Goal: Task Accomplishment & Management: Manage account settings

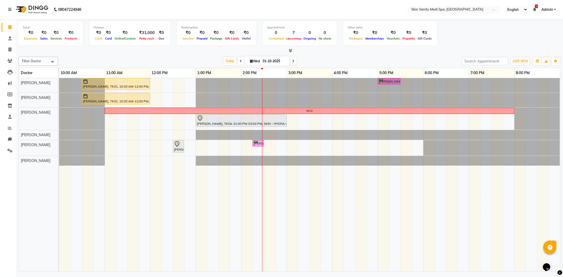
click at [292, 61] on icon at bounding box center [293, 61] width 2 height 3
type input "02-10-2025"
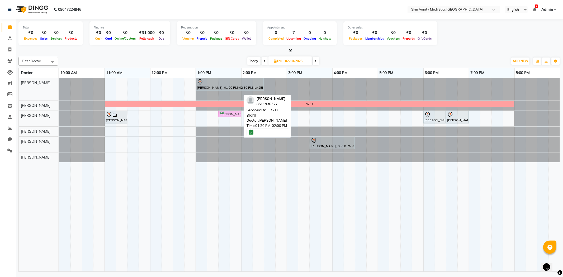
drag, startPoint x: 226, startPoint y: 93, endPoint x: 223, endPoint y: 111, distance: 19.0
click at [223, 111] on tbody "[PERSON_NAME], 01:00 PM-02:30 PM, LASER - FULL LEGS ( [DEMOGRAPHIC_DATA] ) [PER…" at bounding box center [309, 120] width 501 height 84
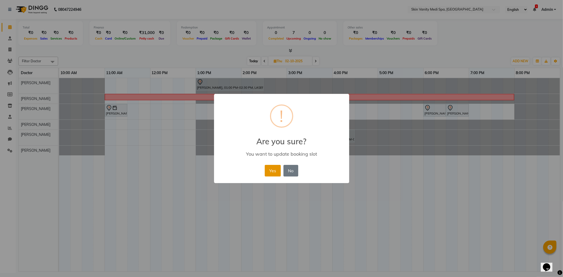
click at [275, 170] on button "Yes" at bounding box center [273, 171] width 16 height 12
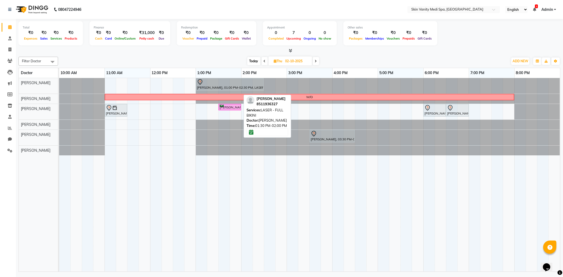
click at [285, 61] on input "02-10-2025" at bounding box center [297, 61] width 26 height 8
select select "10"
select select "2025"
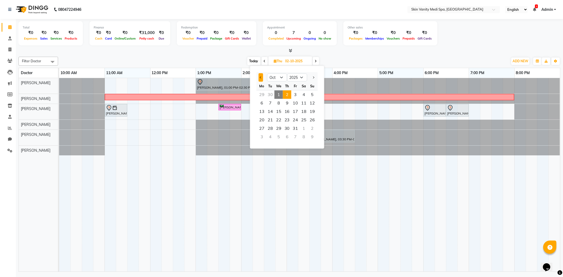
click at [262, 78] on button "Previous month" at bounding box center [261, 77] width 4 height 8
select select "9"
click at [11, 151] on icon at bounding box center [9, 151] width 5 height 4
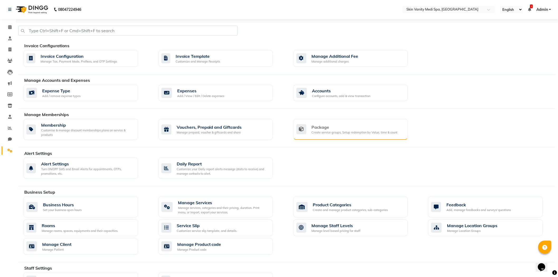
click at [332, 133] on div "Create service groups, Setup redemption by Value, time & count" at bounding box center [355, 132] width 86 height 4
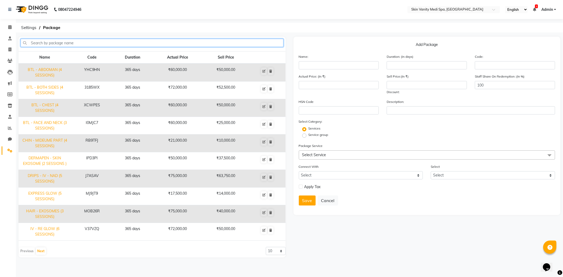
click at [233, 45] on input "text" at bounding box center [152, 43] width 263 height 8
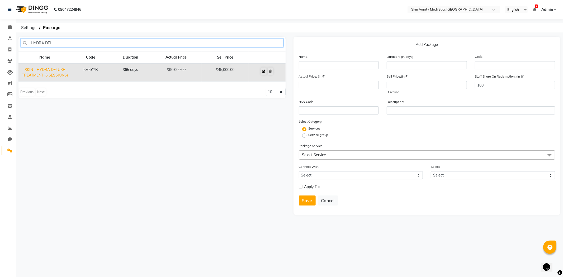
type input "HYDRA DEL"
click at [264, 70] on icon at bounding box center [263, 71] width 3 height 3
type input "SKIN - HYDRA DELUXE TREATMENT (6 SESSIONS)"
type input "365"
type input "KV5YYR"
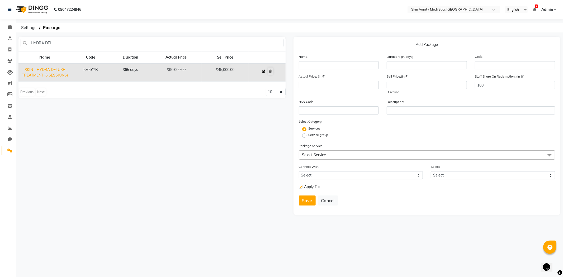
type input "90000"
type input "45000"
checkbox input "true"
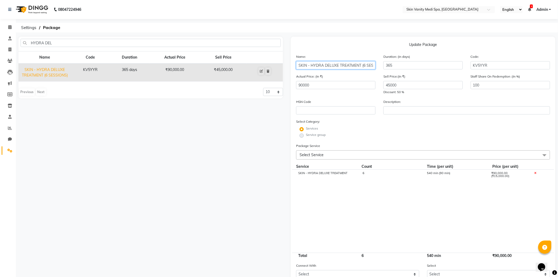
click at [365, 66] on input "SKIN - HYDRA DELUXE TREATMENT (6 SESSIONS)" at bounding box center [335, 65] width 79 height 8
type input "SKIN - HYDRA DELUXE TREATMENT (4 SESSIONS)"
click at [341, 83] on input "90000" at bounding box center [335, 85] width 79 height 8
type input "9"
type input "60000"
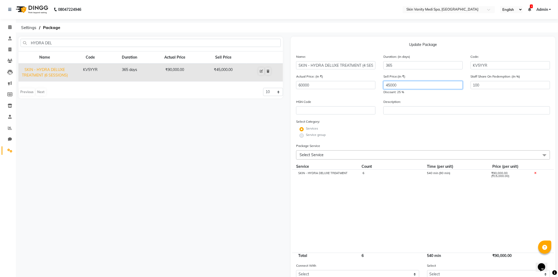
click at [406, 81] on input "45000" at bounding box center [423, 85] width 79 height 8
type input "4"
type input "21000"
click at [372, 177] on div "6" at bounding box center [391, 176] width 64 height 9
click at [372, 177] on input "6" at bounding box center [391, 176] width 56 height 8
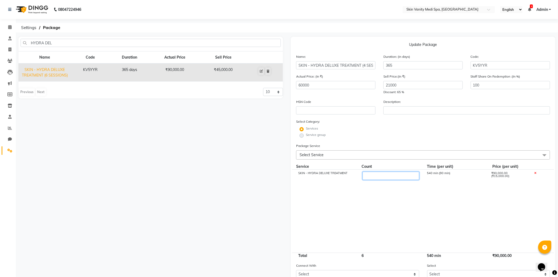
type input "4"
click at [350, 218] on cdk-virtual-scroll-viewport "SKIN - HYDRA DELUXE TREATMENT 4 540 min (90 min) ₹90,000.00 (₹15,000.00)" at bounding box center [423, 211] width 254 height 83
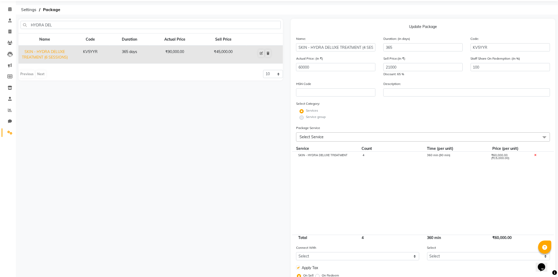
scroll to position [29, 0]
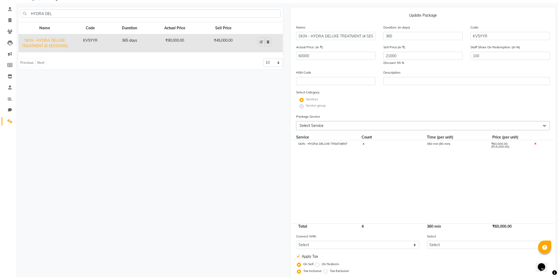
click at [298, 255] on label at bounding box center [298, 256] width 4 height 4
click at [298, 255] on input "checkbox" at bounding box center [297, 256] width 3 height 3
checkbox input "false"
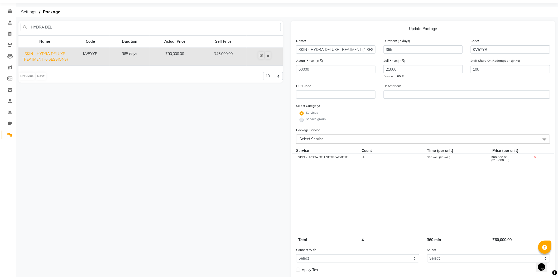
scroll to position [45, 0]
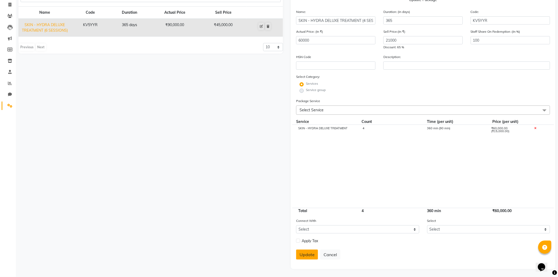
click at [302, 254] on button "Update" at bounding box center [307, 255] width 22 height 10
select select
checkbox input "false"
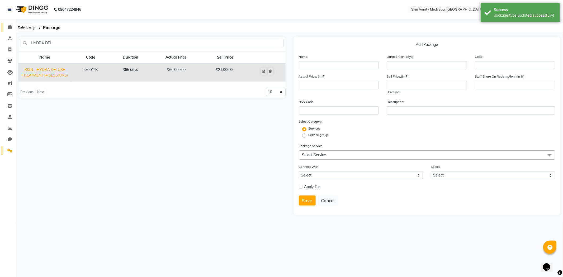
click at [11, 25] on icon at bounding box center [9, 27] width 3 height 4
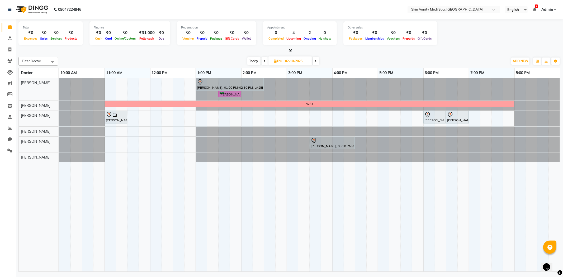
click at [170, 57] on div "Today Thu 02-10-2025" at bounding box center [283, 61] width 445 height 8
click at [526, 61] on span "ADD NEW" at bounding box center [520, 61] width 16 height 4
click at [511, 76] on link "Add Invoice" at bounding box center [508, 77] width 42 height 7
select select "service"
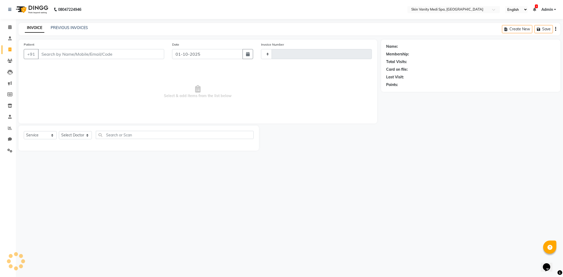
type input "0841"
select select "7826"
click at [93, 52] on input "Patient" at bounding box center [101, 54] width 126 height 10
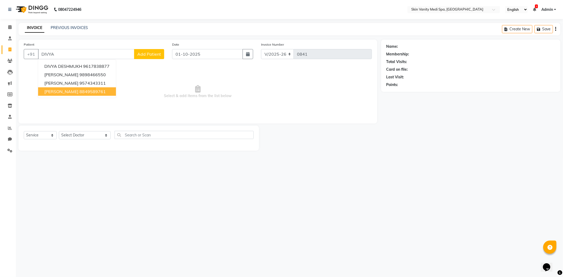
type input "DIVYA"
click at [134, 117] on span "Select & add items from the list below" at bounding box center [198, 91] width 348 height 53
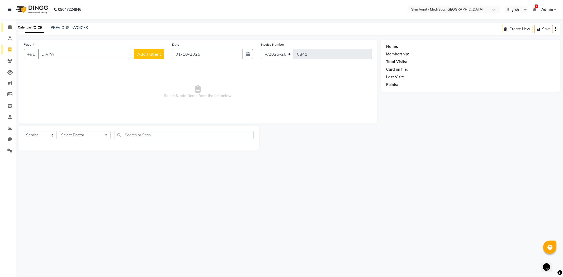
click at [11, 25] on span at bounding box center [9, 27] width 9 height 6
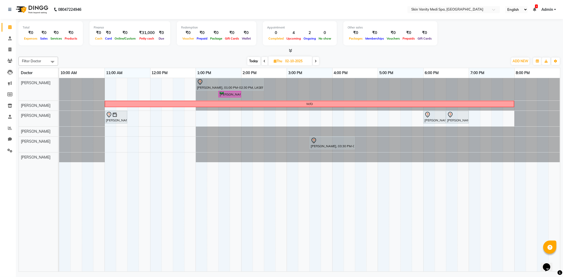
click at [250, 63] on span "Today" at bounding box center [253, 61] width 13 height 8
type input "01-10-2025"
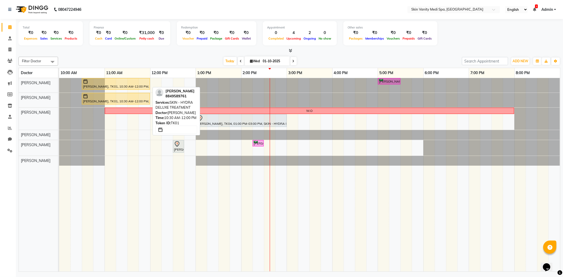
click at [95, 86] on div "[PERSON_NAME], TK01, 10:30 AM-12:00 PM, SKIN - HYDRA DELUXE TREATMENT" at bounding box center [115, 84] width 67 height 10
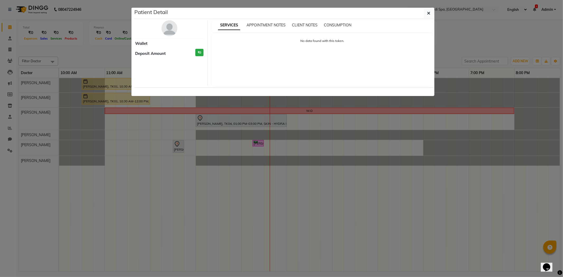
select select "1"
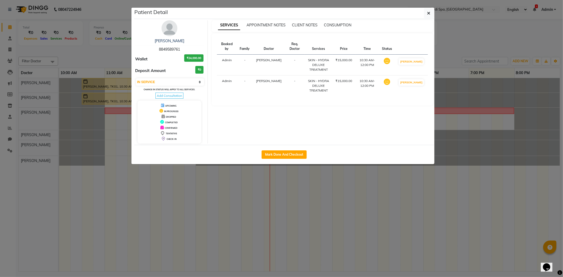
drag, startPoint x: 158, startPoint y: 46, endPoint x: 184, endPoint y: 49, distance: 26.5
click at [184, 49] on div "[PERSON_NAME] 8849589761" at bounding box center [169, 45] width 68 height 14
copy span "8849589761"
click at [116, 61] on ngb-modal-window "Patient Detail [PERSON_NAME] 8849589761 Wallet ₹24,000.00 Deposit Amount ₹0 Sel…" at bounding box center [281, 138] width 563 height 277
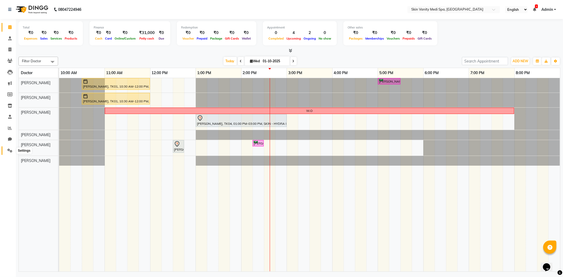
click at [9, 151] on icon at bounding box center [9, 151] width 5 height 4
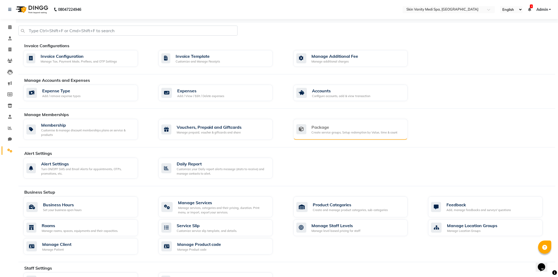
click at [340, 125] on div "Package" at bounding box center [355, 127] width 86 height 6
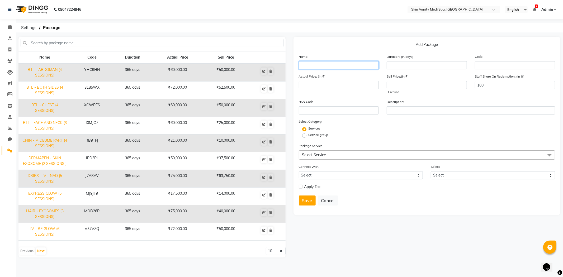
click at [308, 66] on input "text" at bounding box center [339, 65] width 80 height 8
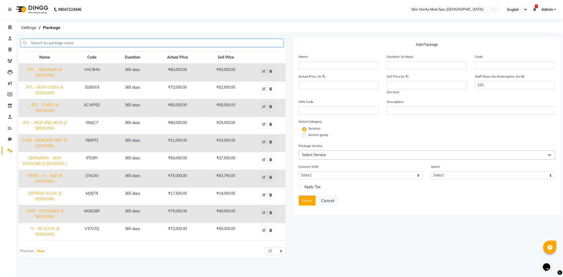
click at [77, 40] on input "text" at bounding box center [152, 43] width 263 height 8
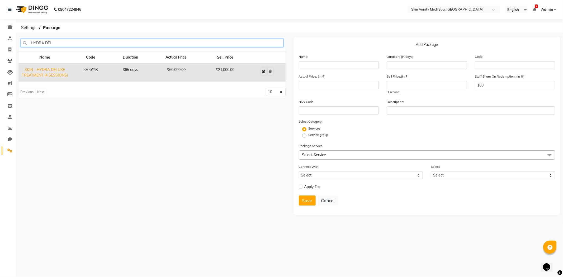
type input "HYDRA DEL"
click at [262, 70] on button at bounding box center [264, 71] width 6 height 7
type input "SKIN - HYDRA DELUXE TREATMENT (4 SESSIONS)"
type input "365"
type input "KV5YYR"
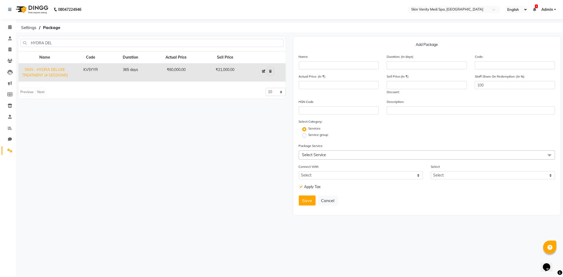
type input "60000"
type input "21000"
checkbox input "true"
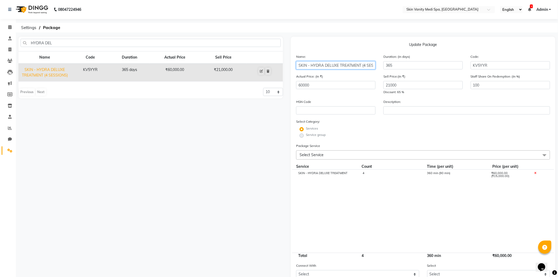
click at [367, 66] on input "SKIN - HYDRA DELUXE TREATMENT (4 SESSIONS)" at bounding box center [335, 65] width 79 height 8
click at [365, 66] on input "SKIN - HYDRA DELUXE TREATMENT (4 SESSIONS)" at bounding box center [335, 65] width 79 height 8
click at [366, 65] on input "SKIN - HYDRA DELUXE TREATMENT (4 SESSIONS)" at bounding box center [335, 65] width 79 height 8
click at [365, 66] on input "SKIN - HYDRA DELUXE TREATMENT (4 SESSIONS)" at bounding box center [335, 65] width 79 height 8
type input "SKIN - HYDRA DELUXE TREATMENT (6 SESSIONS)"
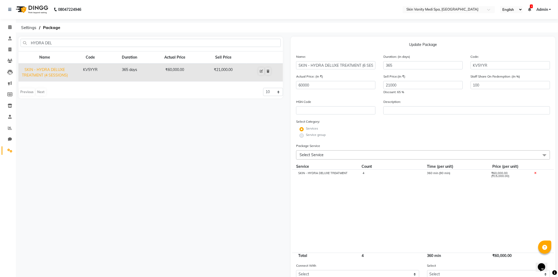
click at [403, 79] on div "Sell Price:(In ₹) 21000 Discount: 65 %" at bounding box center [423, 84] width 87 height 21
click at [402, 88] on input "21000" at bounding box center [423, 85] width 79 height 8
type input "2"
type input "45000"
click at [364, 207] on cdk-virtual-scroll-viewport "SKIN - HYDRA DELUXE TREATMENT 4 360 min (90 min) ₹60,000.00 (₹15,000.00)" at bounding box center [423, 211] width 254 height 83
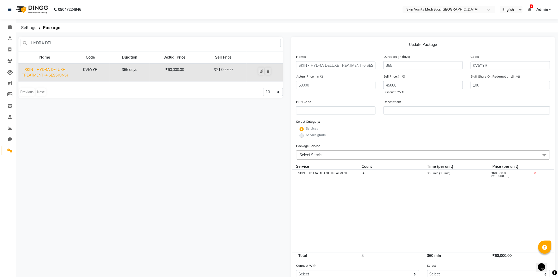
click at [370, 171] on div "SKIN - HYDRA DELUXE TREATMENT 4 360 min (90 min) ₹60,000.00 (₹15,000.00)" at bounding box center [423, 176] width 262 height 13
click at [371, 174] on div "4" at bounding box center [391, 176] width 64 height 9
click at [371, 174] on input "4" at bounding box center [391, 176] width 56 height 8
type input "6"
type input "90000"
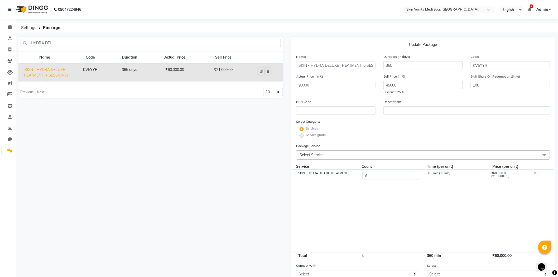
click at [343, 212] on cdk-virtual-scroll-viewport "SKIN - HYDRA DELUXE TREATMENT 6 360 min (90 min) ₹60,000.00 (₹15,000.00)" at bounding box center [423, 211] width 254 height 83
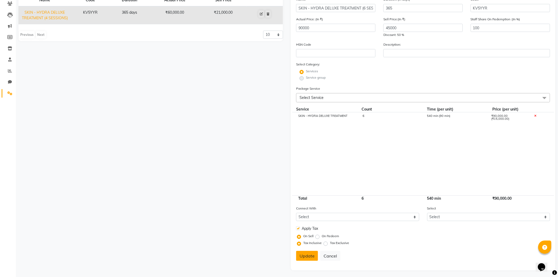
scroll to position [59, 0]
click at [298, 226] on label at bounding box center [298, 227] width 4 height 4
click at [298, 226] on input "checkbox" at bounding box center [297, 227] width 3 height 3
checkbox input "false"
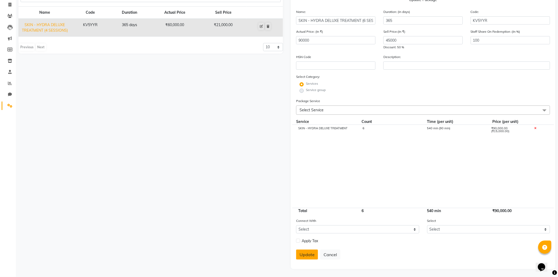
click at [307, 258] on button "Update" at bounding box center [307, 255] width 22 height 10
select select
checkbox input "false"
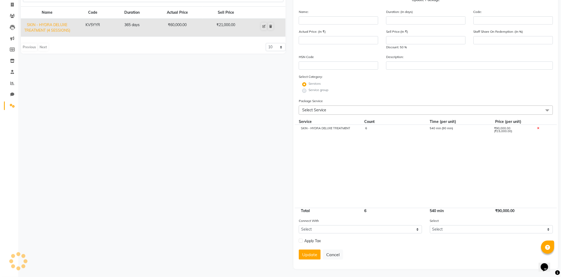
scroll to position [0, 0]
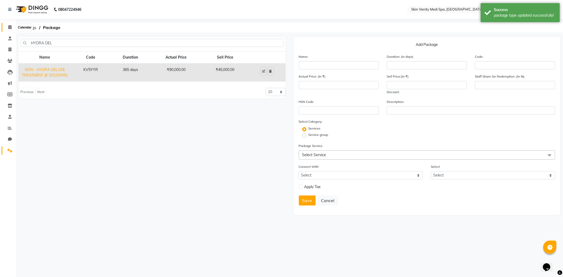
click at [10, 27] on icon at bounding box center [9, 27] width 3 height 4
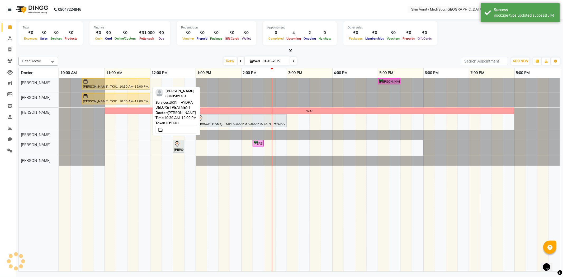
click at [118, 82] on div at bounding box center [116, 81] width 66 height 5
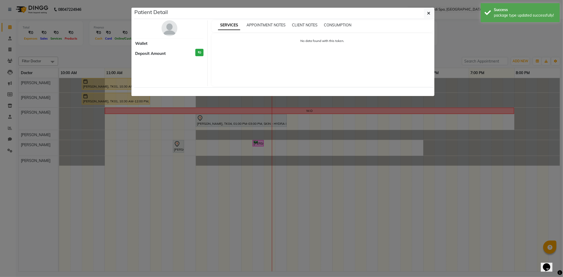
select select "1"
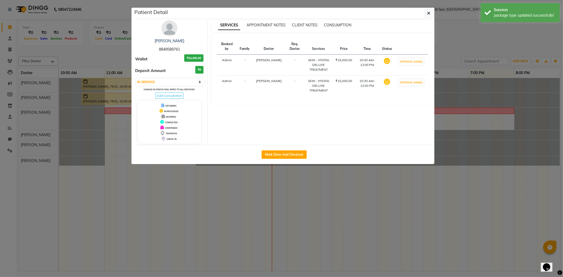
drag, startPoint x: 156, startPoint y: 48, endPoint x: 180, endPoint y: 51, distance: 24.3
click at [180, 51] on div "[PERSON_NAME] 8849589761" at bounding box center [169, 45] width 68 height 14
copy span "8849589761"
click at [343, 200] on ngb-modal-window "Patient Detail [PERSON_NAME] 8849589761 Wallet ₹24,000.00 Deposit Amount ₹0 Sel…" at bounding box center [281, 138] width 563 height 277
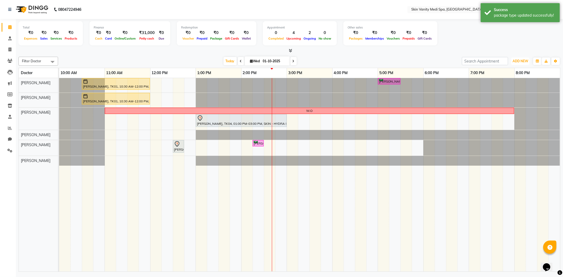
drag, startPoint x: 515, startPoint y: 62, endPoint x: 515, endPoint y: 67, distance: 5.0
click at [515, 62] on span "ADD NEW" at bounding box center [520, 61] width 16 height 4
click at [509, 80] on link "Add Invoice" at bounding box center [508, 77] width 42 height 7
select select "service"
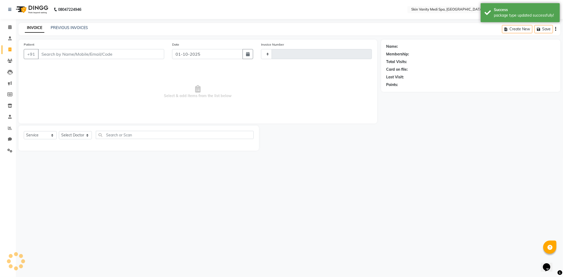
type input "0841"
select select "7826"
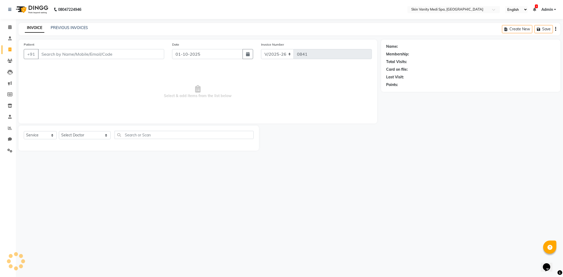
click at [110, 54] on input "Patient" at bounding box center [101, 54] width 126 height 10
type input "8849589761"
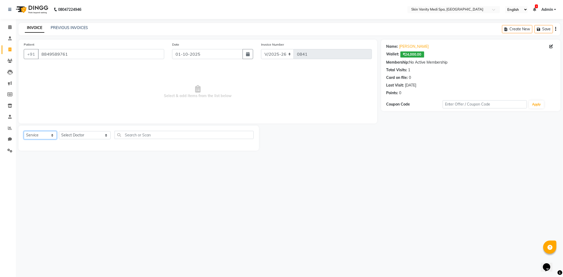
click at [41, 135] on select "Select Service Product Membership Package Voucher Prepaid Gift Card" at bounding box center [40, 135] width 33 height 8
select select "package"
click at [24, 131] on select "Select Service Product Membership Package Voucher Prepaid Gift Card" at bounding box center [40, 135] width 33 height 8
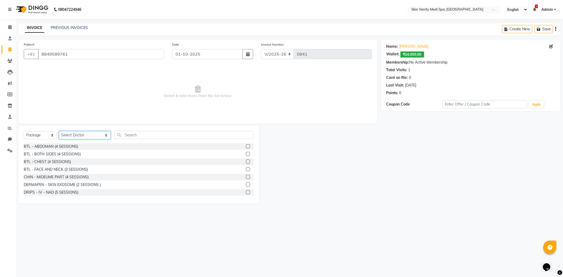
click at [85, 135] on select "Select Doctor [PERSON_NAME] DINGG SUPPORT [PERSON_NAME] EMAA [PERSON_NAME] [PER…" at bounding box center [85, 135] width 52 height 8
select select "70351"
click at [59, 131] on select "Select Doctor [PERSON_NAME] DINGG SUPPORT [PERSON_NAME] EMAA [PERSON_NAME] [PER…" at bounding box center [85, 135] width 52 height 8
click at [125, 139] on input "text" at bounding box center [184, 135] width 139 height 8
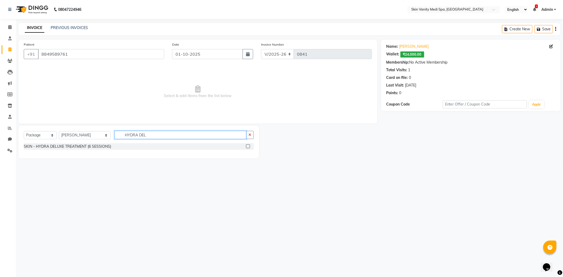
type input "HYDRA DEL"
click at [245, 146] on div "SKIN - HYDRA DELUXE TREATMENT (6 SESSIONS)" at bounding box center [139, 146] width 230 height 7
click at [247, 146] on label at bounding box center [248, 146] width 4 height 4
click at [247, 146] on input "checkbox" at bounding box center [247, 146] width 3 height 3
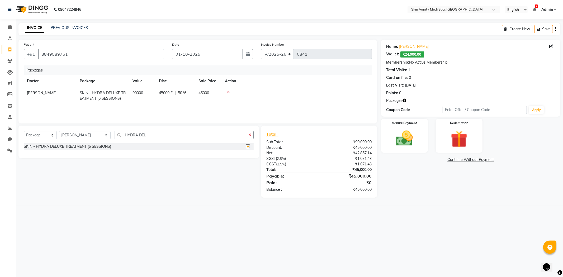
checkbox input "false"
click at [452, 138] on img at bounding box center [459, 140] width 28 height 22
click at [446, 161] on span "Wallet" at bounding box center [443, 160] width 12 height 6
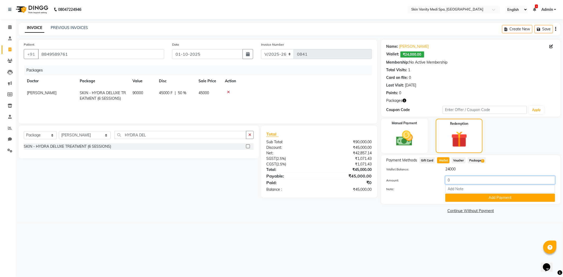
click at [458, 182] on input "0" at bounding box center [500, 180] width 110 height 8
type input "24000"
click at [459, 198] on button "Add Payment" at bounding box center [500, 198] width 110 height 8
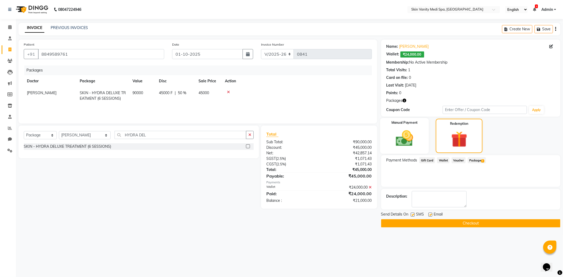
click at [423, 149] on div "Manual Payment" at bounding box center [404, 136] width 49 height 36
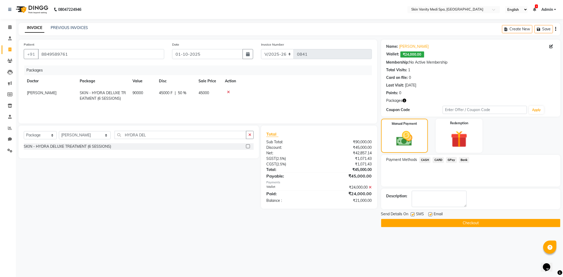
click at [426, 160] on span "CASH" at bounding box center [424, 160] width 11 height 6
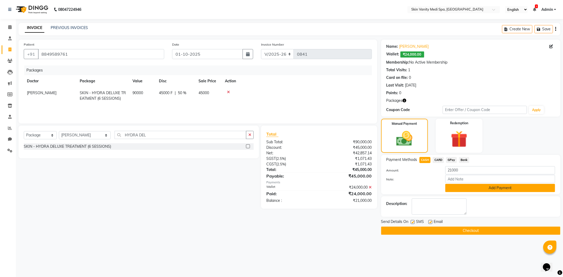
click at [457, 187] on button "Add Payment" at bounding box center [500, 188] width 110 height 8
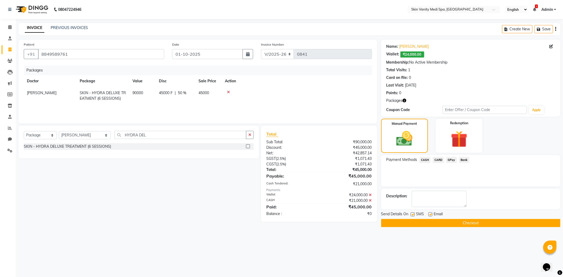
click at [403, 225] on button "Checkout" at bounding box center [470, 223] width 179 height 8
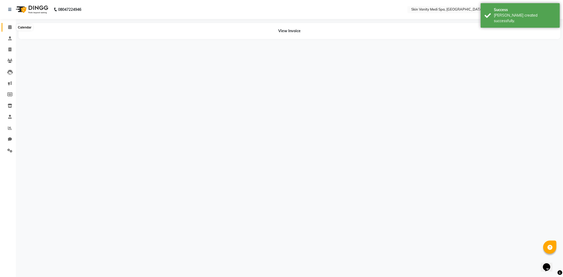
click at [9, 26] on icon at bounding box center [9, 27] width 3 height 4
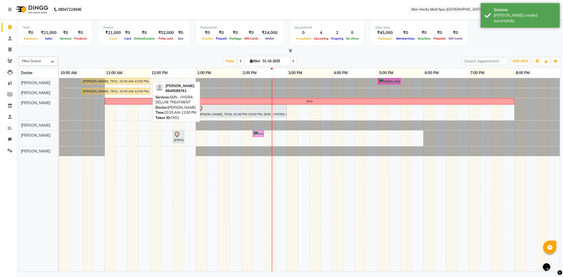
click at [130, 80] on div "[PERSON_NAME], TK01, 10:30 AM-12:00 PM, SKIN - HYDRA DELUXE TREATMENT" at bounding box center [115, 81] width 67 height 5
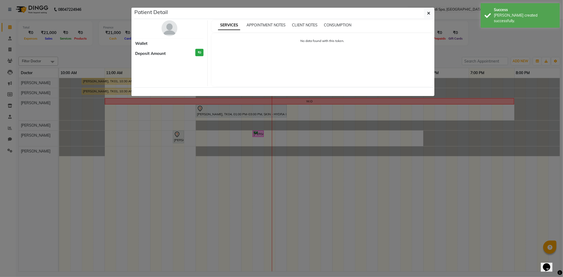
select select "1"
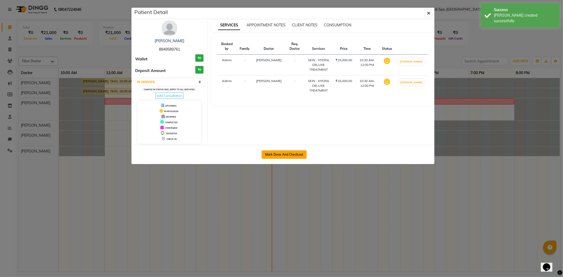
click at [275, 154] on button "Mark Done And Checkout" at bounding box center [283, 154] width 45 height 8
select select "7826"
select select "service"
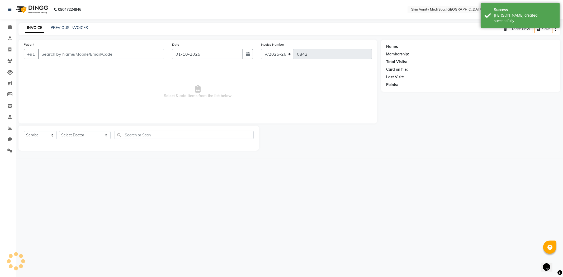
type input "8849589761"
select select "70347"
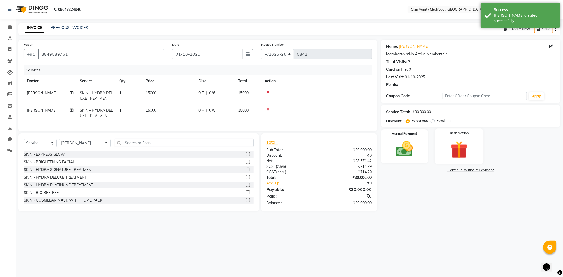
click at [458, 153] on img at bounding box center [459, 150] width 28 height 22
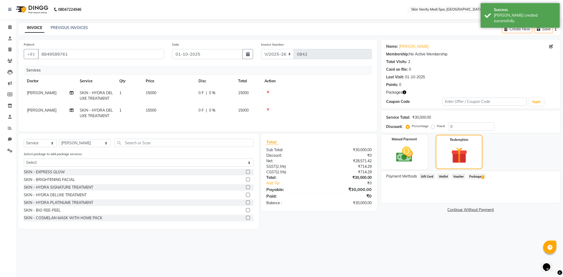
click at [478, 173] on span "Package 1" at bounding box center [477, 176] width 18 height 6
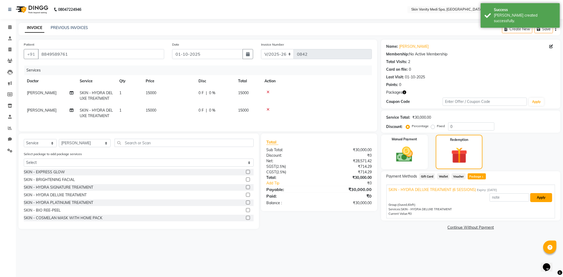
click at [537, 198] on button "Apply" at bounding box center [541, 197] width 22 height 9
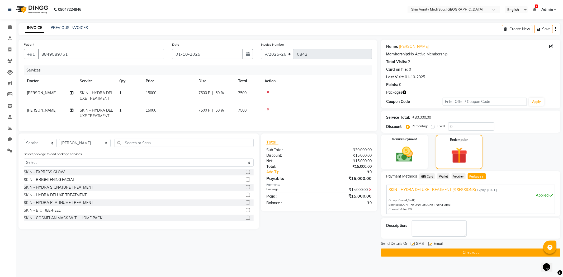
click at [467, 253] on button "Checkout" at bounding box center [470, 253] width 179 height 8
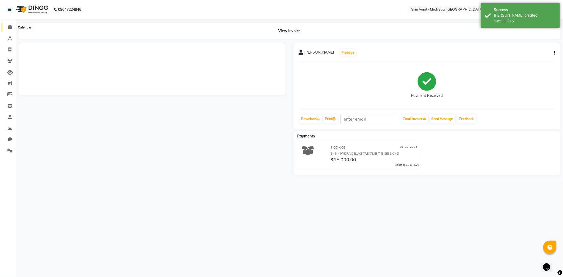
click at [11, 26] on span at bounding box center [9, 27] width 9 height 6
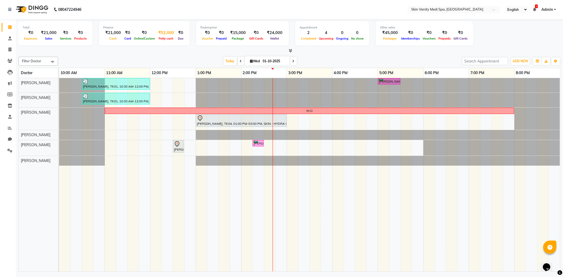
click at [162, 39] on span "Petty cash" at bounding box center [166, 39] width 17 height 4
select select "6976"
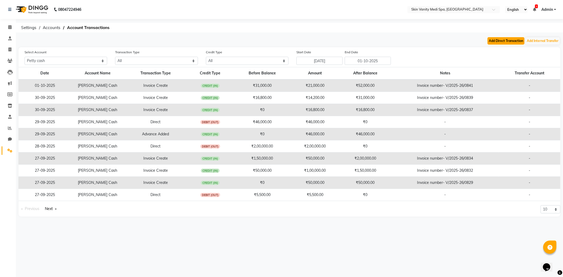
click at [498, 40] on button "Add Direct Transaction" at bounding box center [505, 40] width 37 height 7
select select "direct"
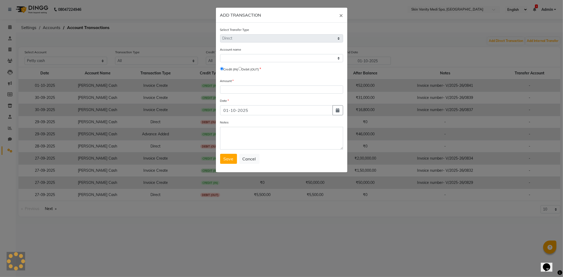
select select "6976"
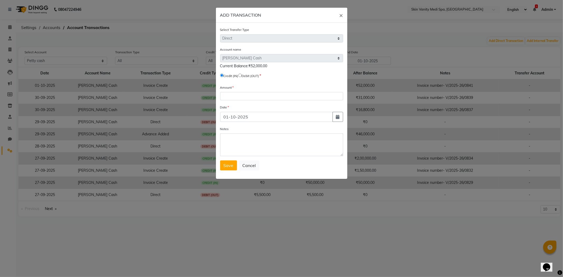
click at [242, 74] on input "radio" at bounding box center [239, 75] width 3 height 3
radio input "true"
click at [249, 96] on input "number" at bounding box center [281, 96] width 123 height 8
type input "52000"
click at [231, 168] on span "Save" at bounding box center [228, 165] width 10 height 5
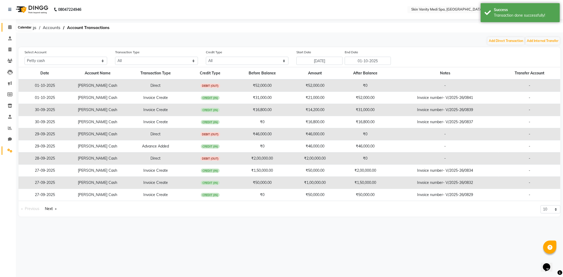
click at [12, 28] on span at bounding box center [9, 27] width 9 height 6
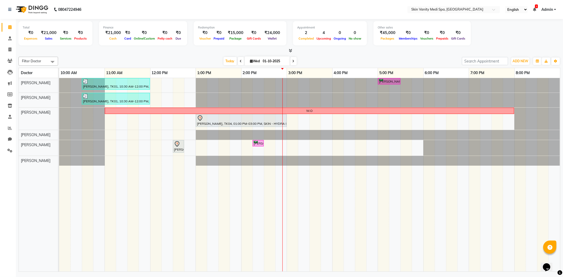
click at [290, 63] on span at bounding box center [293, 61] width 6 height 8
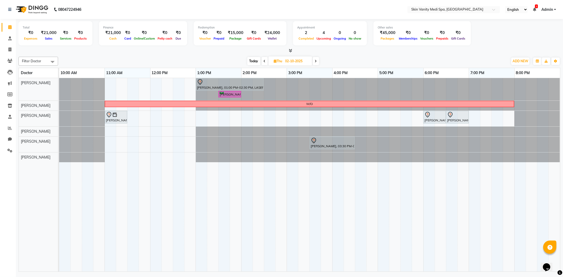
click at [315, 63] on span at bounding box center [316, 61] width 6 height 8
type input "03-10-2025"
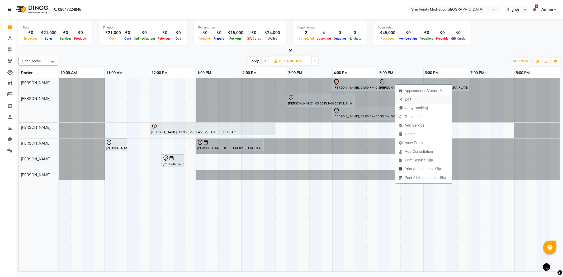
click at [405, 97] on span "Edit" at bounding box center [408, 100] width 6 height 6
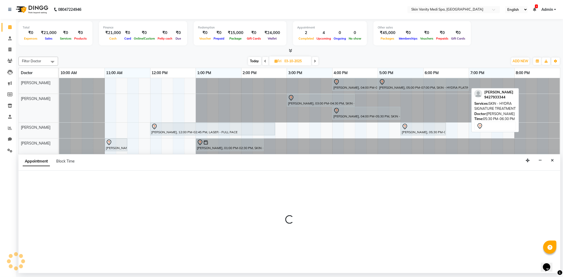
select select "tentative"
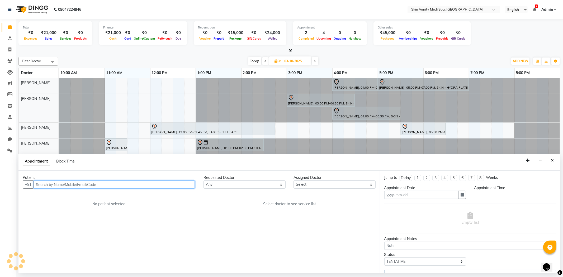
type input "03-10-2025"
select select "960"
select select "70346"
select select "3954"
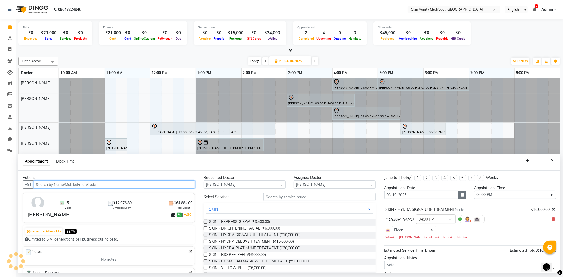
select select "3954"
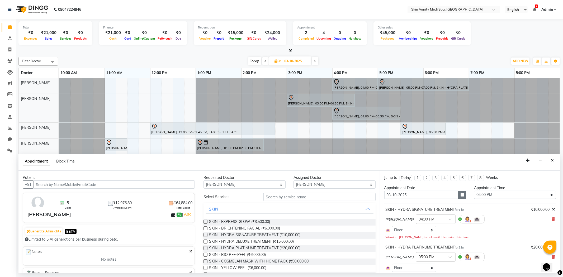
click at [460, 196] on icon "button" at bounding box center [461, 195] width 3 height 4
click at [414, 220] on div "2" at bounding box center [415, 222] width 8 height 8
type input "02-10-2025"
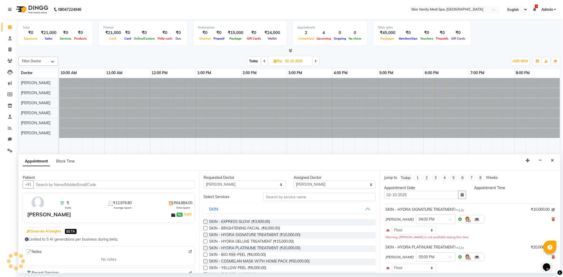
select select "960"
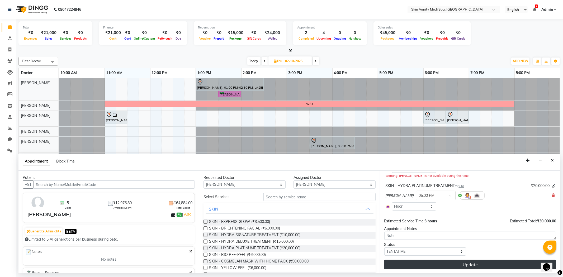
scroll to position [62, 0]
click at [447, 260] on button "Update" at bounding box center [470, 263] width 172 height 9
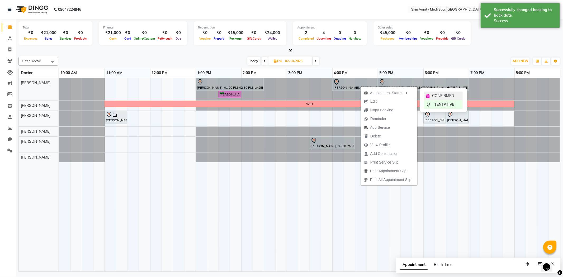
click at [441, 94] on span "CONFIRMED" at bounding box center [443, 96] width 22 height 6
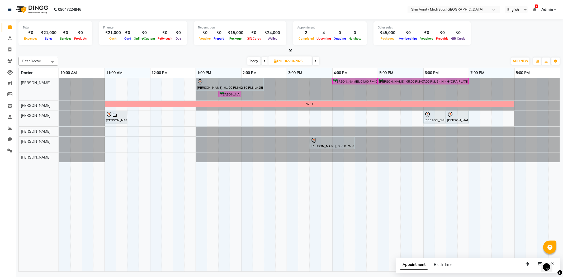
click at [143, 61] on div "Today Thu 02-10-2025" at bounding box center [283, 61] width 445 height 8
click at [251, 61] on span "Today" at bounding box center [253, 61] width 13 height 8
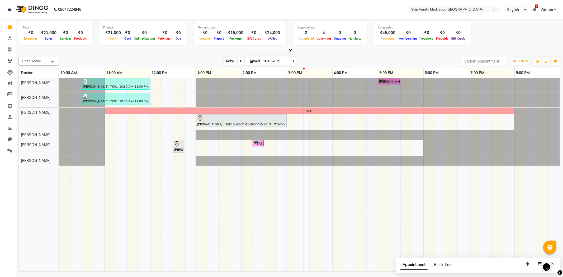
click at [226, 59] on span "Today" at bounding box center [229, 61] width 13 height 8
click at [292, 61] on icon at bounding box center [293, 61] width 2 height 3
type input "02-10-2025"
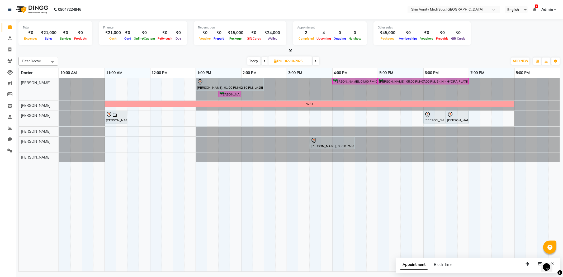
click at [295, 64] on input "02-10-2025" at bounding box center [297, 61] width 26 height 8
select select "10"
select select "2025"
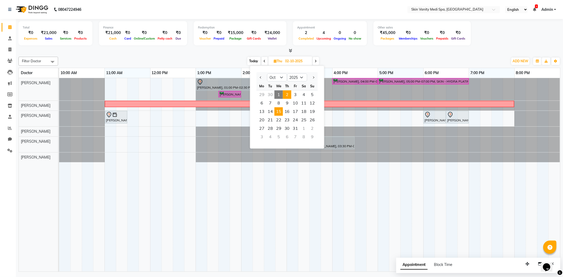
click at [279, 110] on span "15" at bounding box center [278, 111] width 8 height 8
type input "[DATE]"
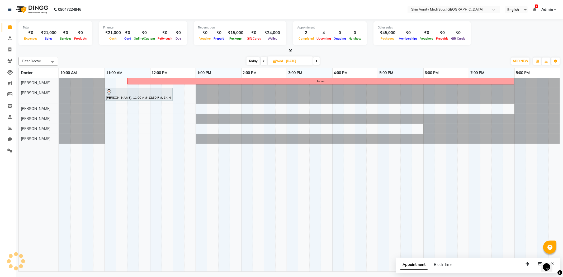
click at [113, 109] on div "leave [PERSON_NAME], 11:00 AM-12:30 PM, SKIN - HYDRA DELUXE TREATMENT" at bounding box center [309, 175] width 501 height 194
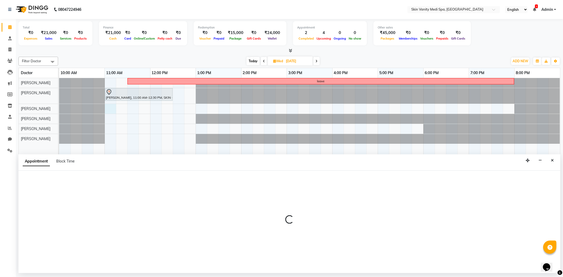
select select "70348"
select select "tentative"
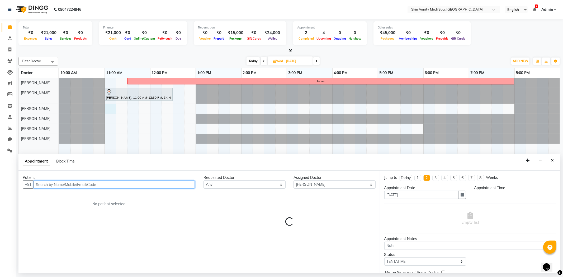
select select "660"
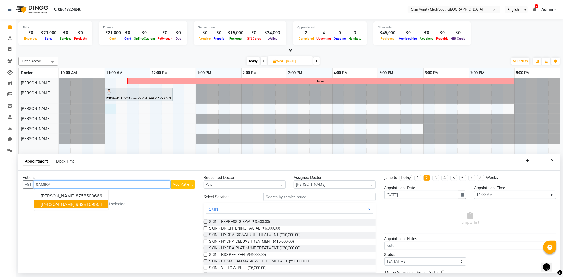
click at [72, 204] on span "[PERSON_NAME]" at bounding box center [58, 204] width 34 height 5
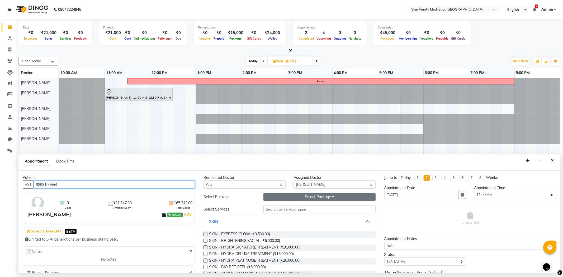
type input "9898109554"
click at [271, 197] on button "Select Package Toggle Dropdown" at bounding box center [319, 197] width 112 height 8
click at [276, 209] on li "LASER - FULL BODY (6 SESSIONS)" at bounding box center [302, 208] width 76 height 8
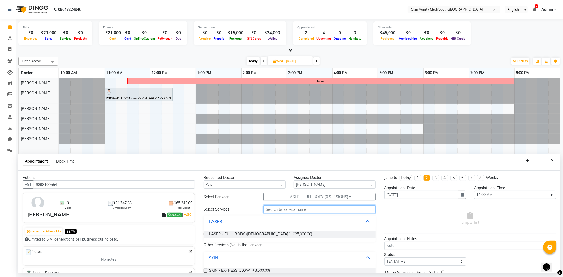
click at [279, 209] on input "text" at bounding box center [319, 209] width 112 height 8
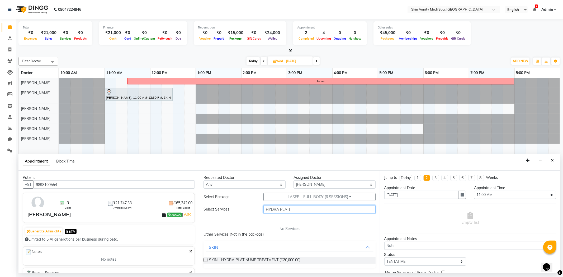
type input "HYDRA PLATI"
click at [205, 259] on label at bounding box center [205, 260] width 4 height 4
click at [205, 259] on input "checkbox" at bounding box center [204, 260] width 3 height 3
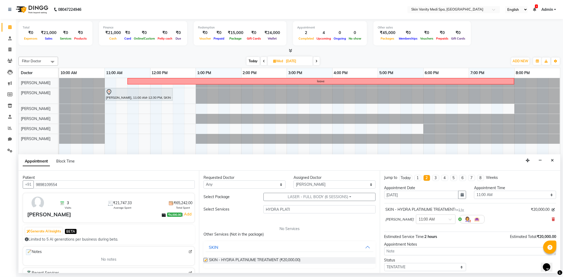
checkbox input "false"
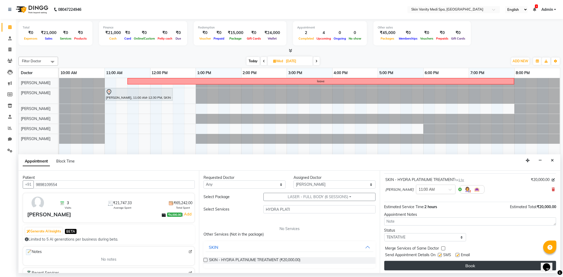
scroll to position [32, 0]
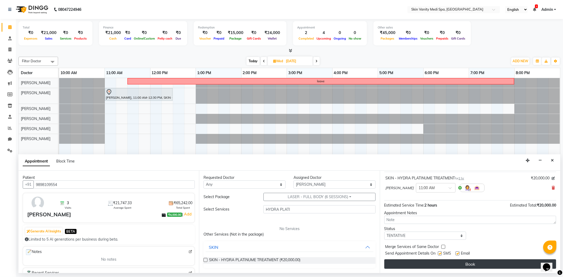
click at [439, 261] on button "Book" at bounding box center [470, 263] width 172 height 9
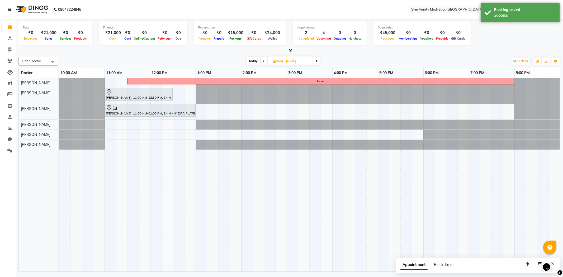
click at [252, 61] on span "Today" at bounding box center [252, 61] width 13 height 8
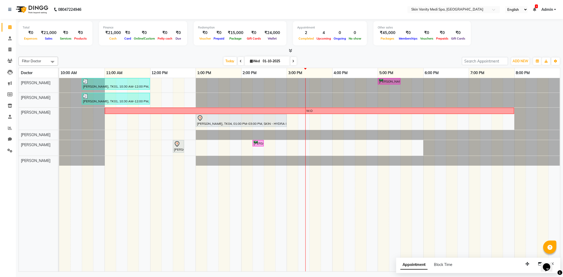
click at [292, 61] on icon at bounding box center [293, 61] width 2 height 3
type input "02-10-2025"
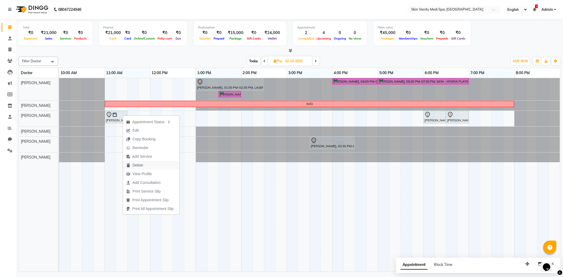
click at [141, 162] on span "Delete" at bounding box center [134, 165] width 23 height 9
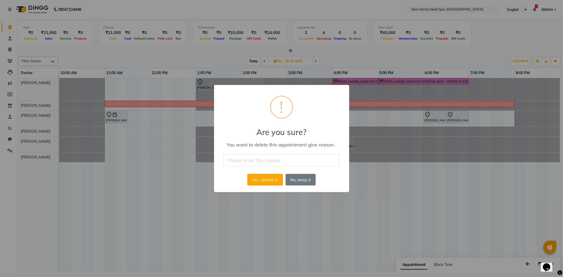
click at [226, 161] on input "text" at bounding box center [281, 160] width 116 height 12
type input "MK"
click at [260, 176] on button "Yes, delete it!" at bounding box center [264, 180] width 35 height 12
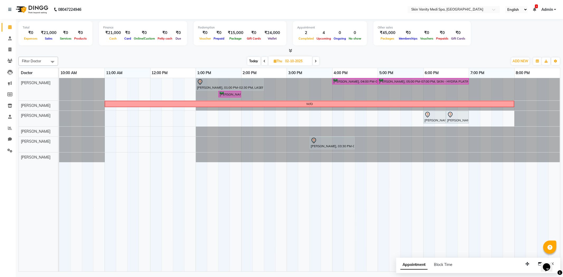
click at [315, 63] on span at bounding box center [316, 61] width 6 height 8
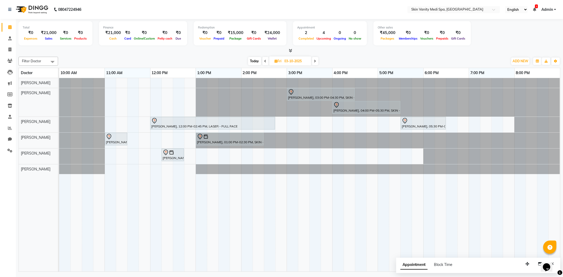
click at [257, 59] on span "Today" at bounding box center [254, 61] width 13 height 8
type input "01-10-2025"
